Goal: Obtain resource: Download file/media

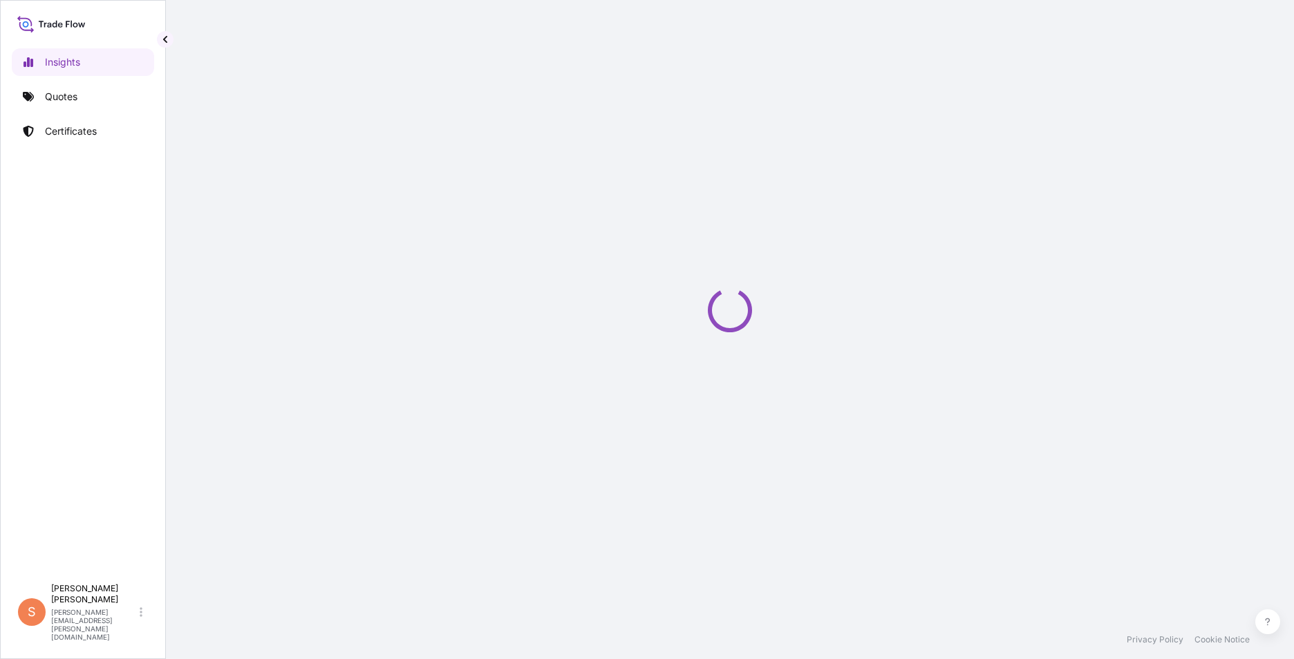
select select "2025"
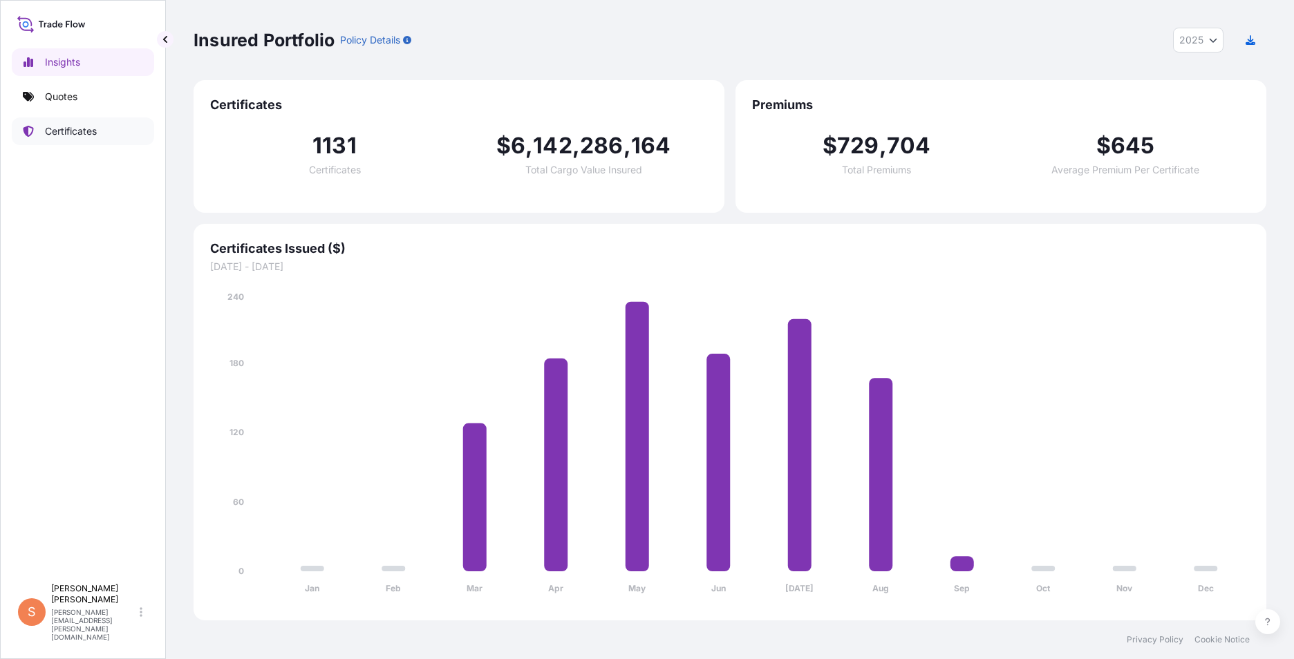
click at [105, 135] on link "Certificates" at bounding box center [83, 132] width 142 height 28
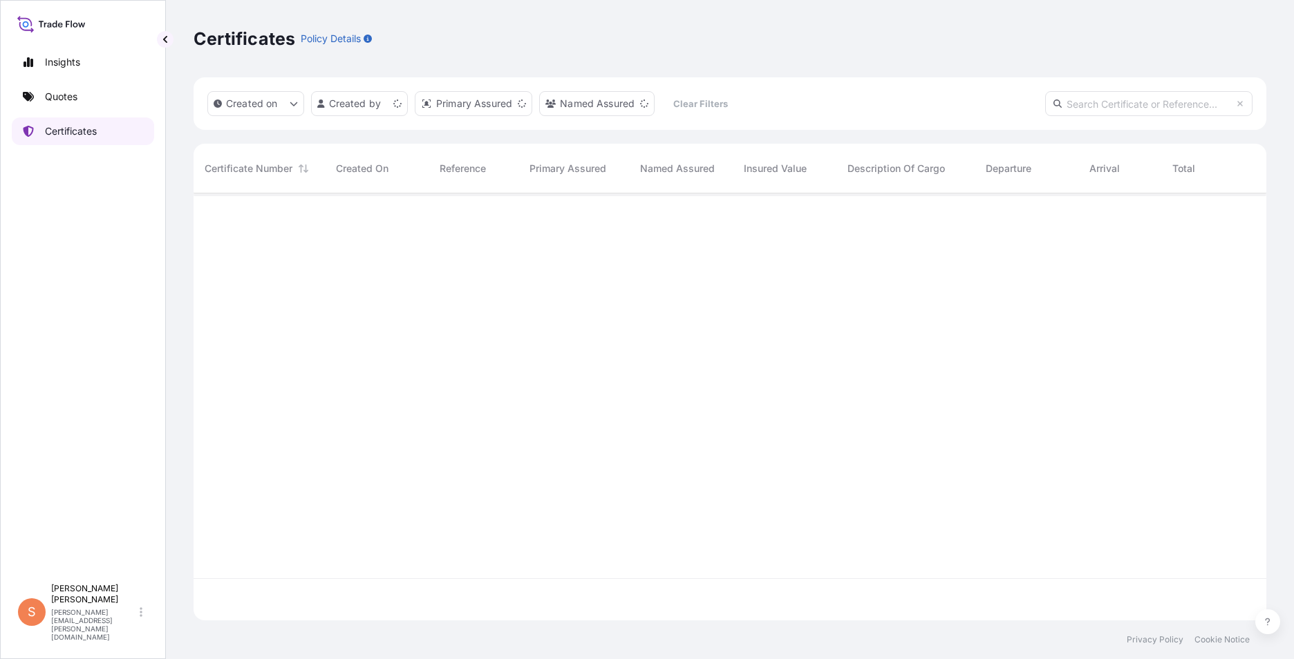
scroll to position [424, 1062]
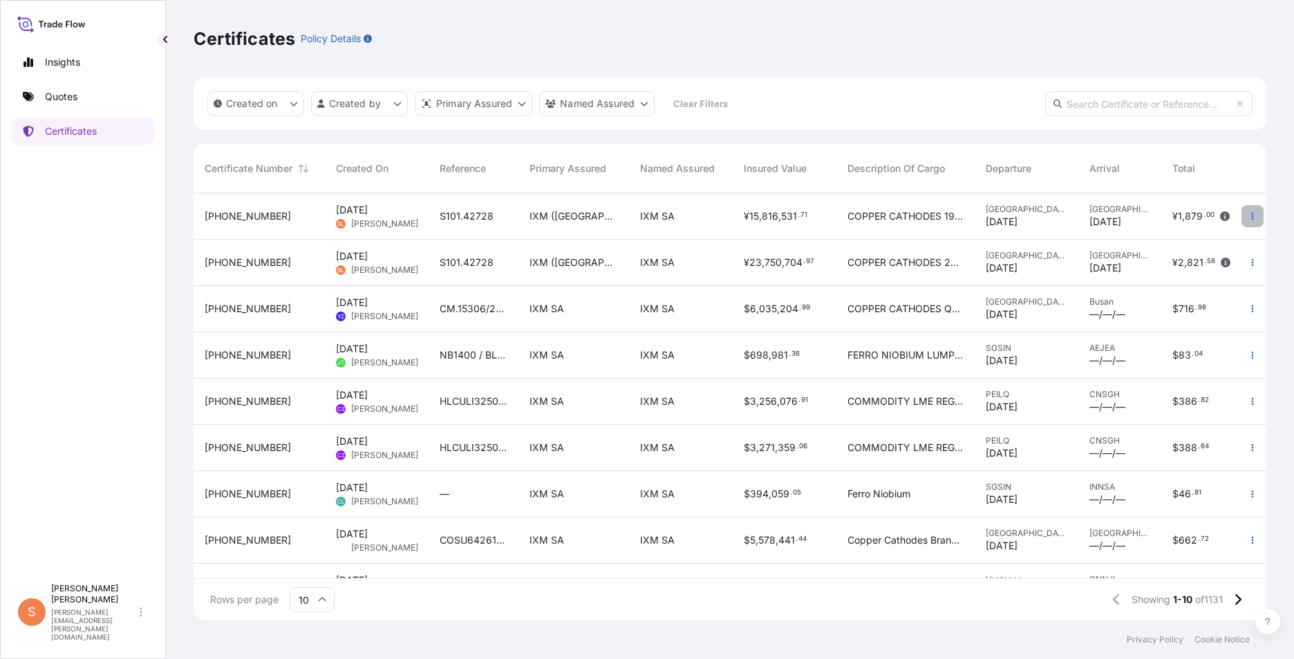
click at [1248, 213] on icon "button" at bounding box center [1252, 216] width 8 height 8
click at [1197, 248] on p "Download certificate" at bounding box center [1175, 244] width 93 height 14
click at [1248, 262] on icon "button" at bounding box center [1252, 263] width 8 height 8
click at [1192, 290] on p "Download certificate" at bounding box center [1175, 290] width 93 height 14
